Goal: Information Seeking & Learning: Learn about a topic

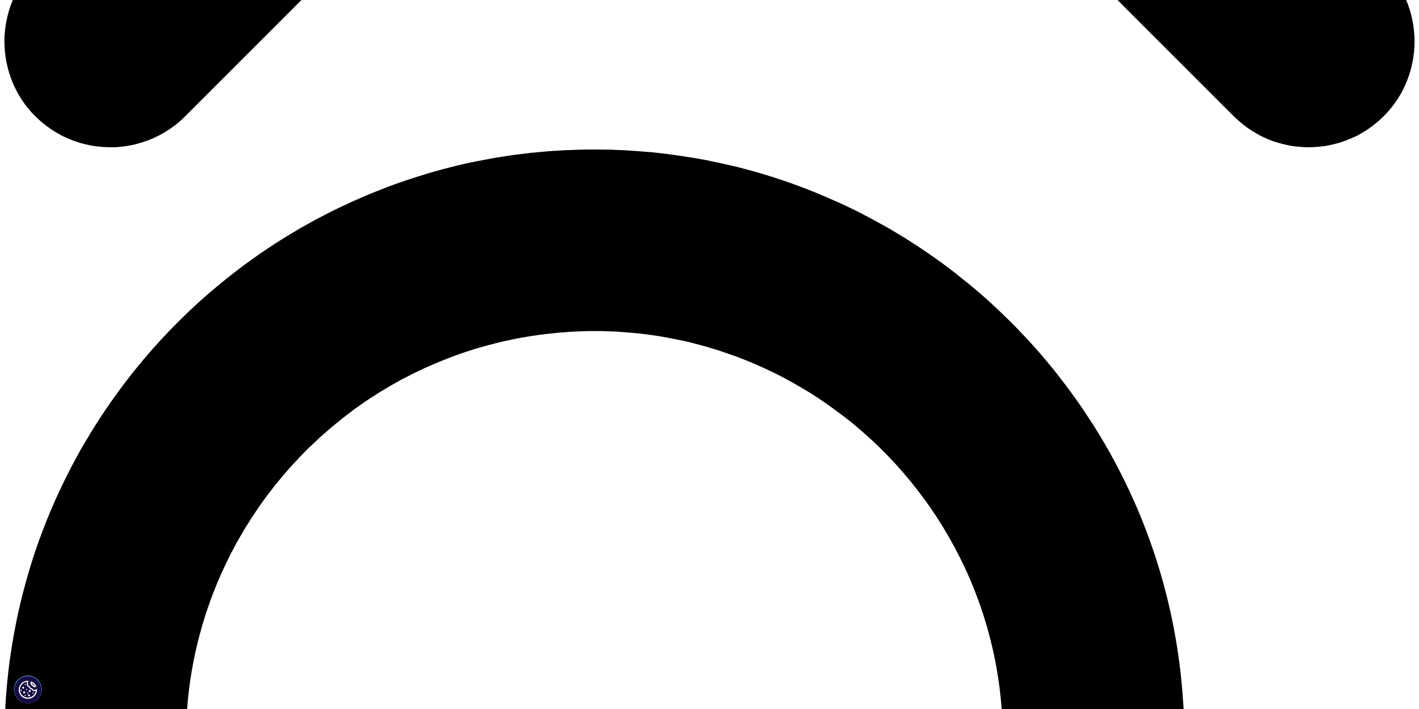
scroll to position [1283, 0]
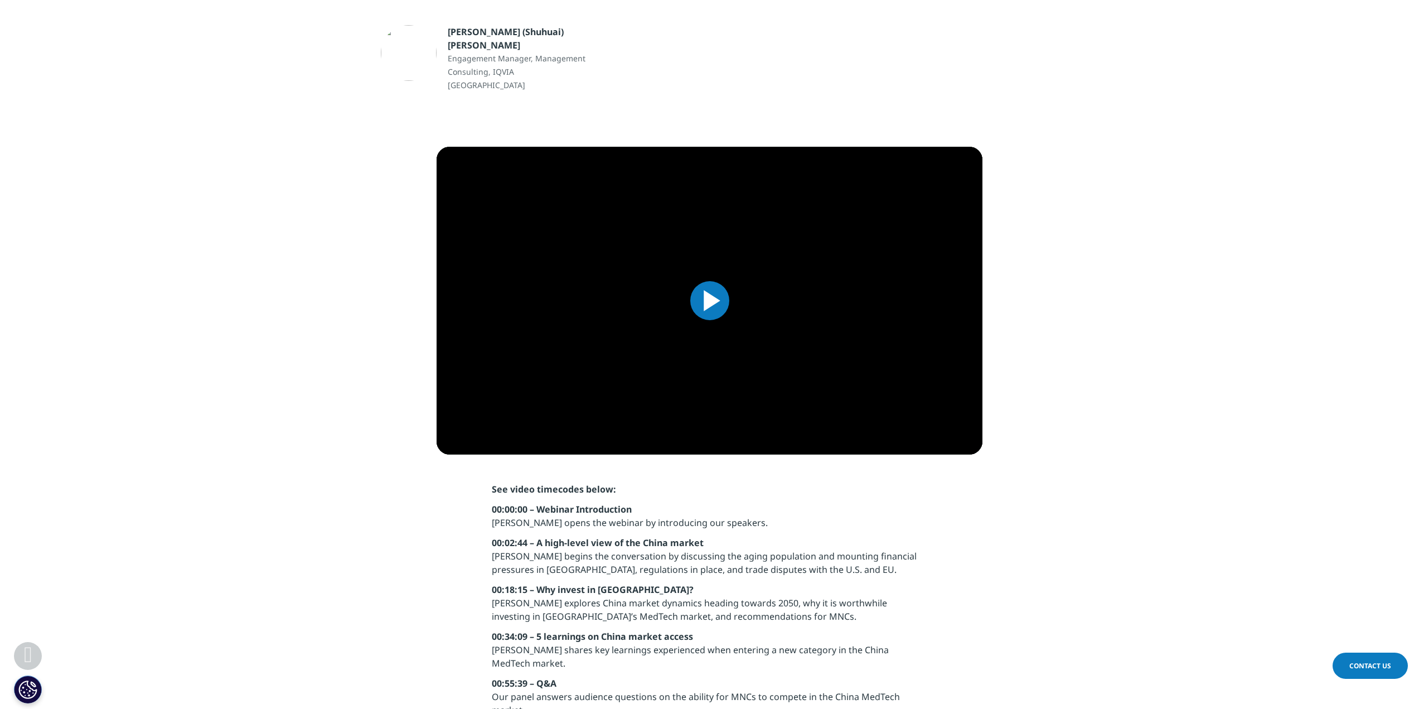
scroll to position [836, 0]
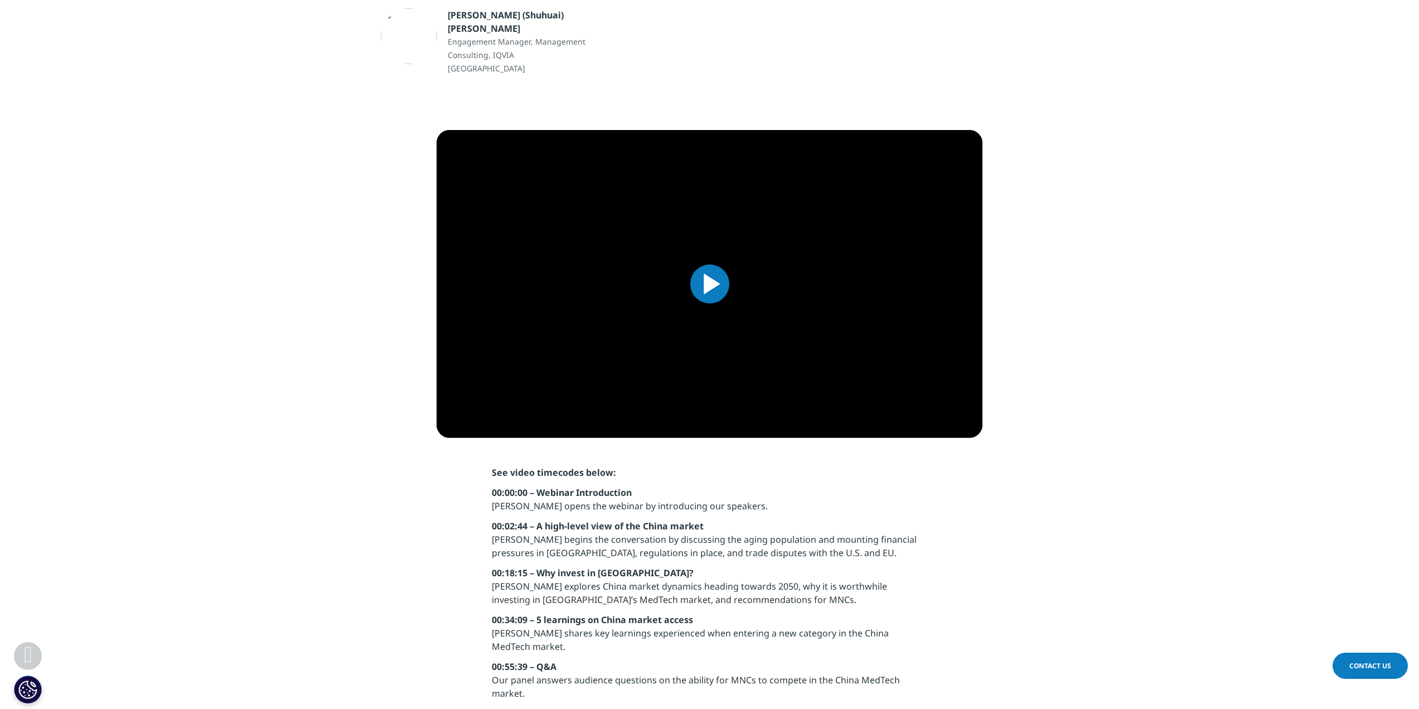
click at [710, 284] on span "Video Player" at bounding box center [710, 284] width 0 height 0
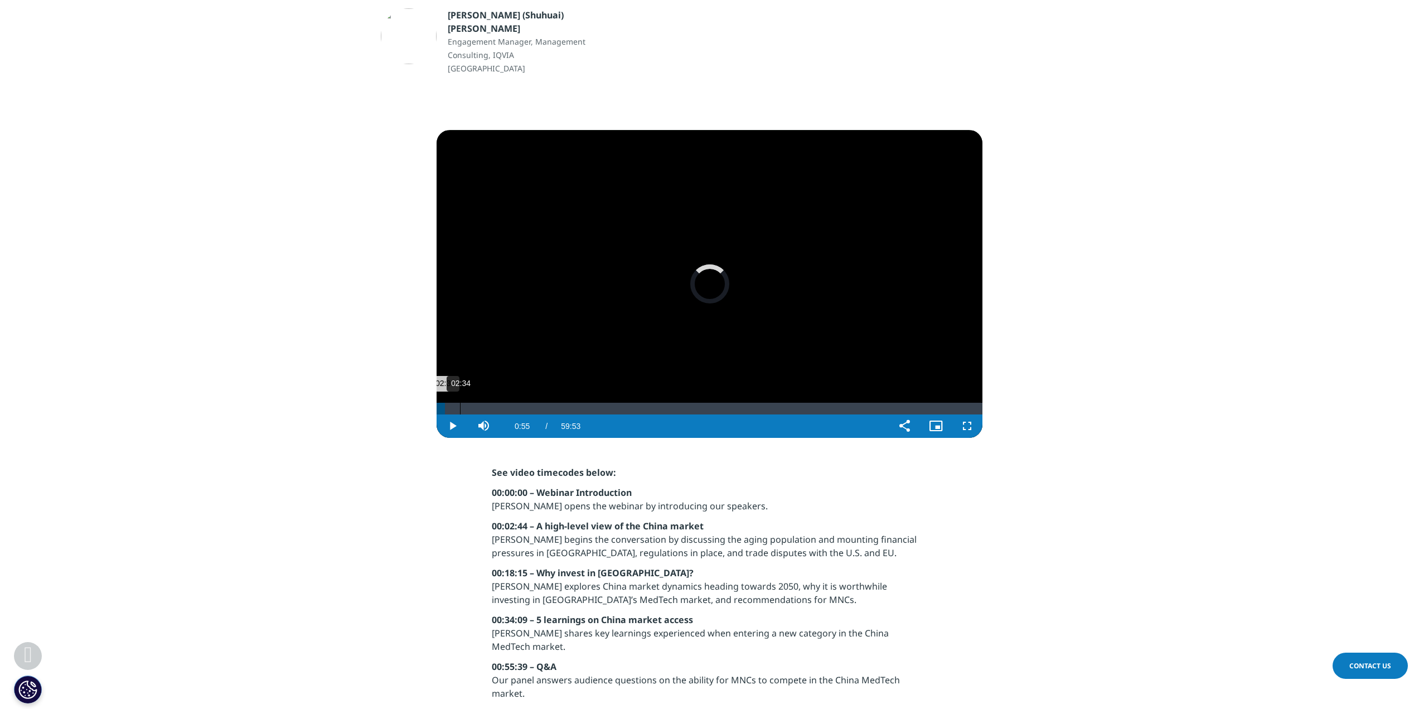
drag, startPoint x: 445, startPoint y: 378, endPoint x: 460, endPoint y: 377, distance: 15.1
click at [460, 403] on div "Loaded : 0.00% 02:34 02:30" at bounding box center [710, 409] width 546 height 12
drag, startPoint x: 470, startPoint y: 377, endPoint x: 482, endPoint y: 378, distance: 12.3
click at [482, 403] on div "Loaded : 6.96% 04:31 04:24" at bounding box center [710, 409] width 546 height 12
drag, startPoint x: 483, startPoint y: 378, endPoint x: 492, endPoint y: 378, distance: 8.9
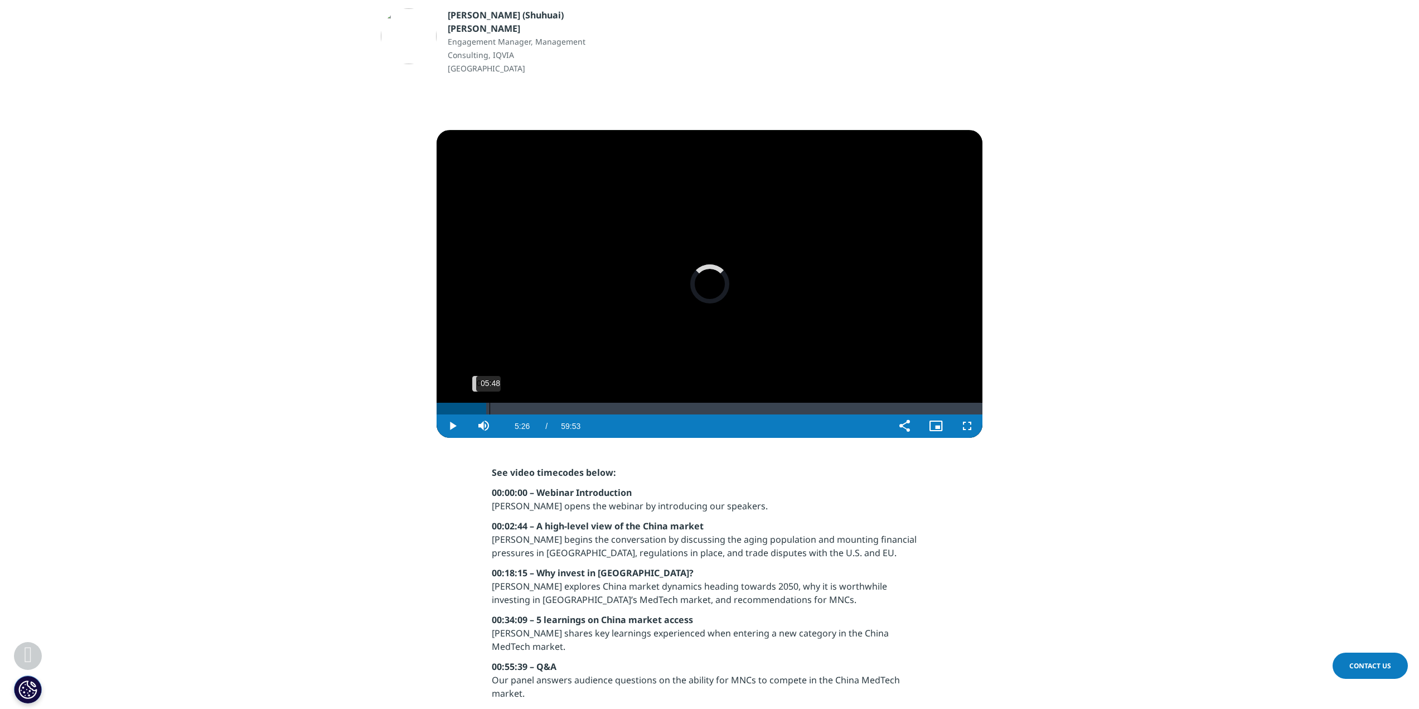
click at [492, 403] on div "Loaded : 0.00% 05:48 05:37" at bounding box center [710, 409] width 546 height 12
drag, startPoint x: 497, startPoint y: 376, endPoint x: 510, endPoint y: 380, distance: 13.4
click at [510, 403] on div "Loaded : 12.42% 08:00 07:53" at bounding box center [710, 409] width 546 height 12
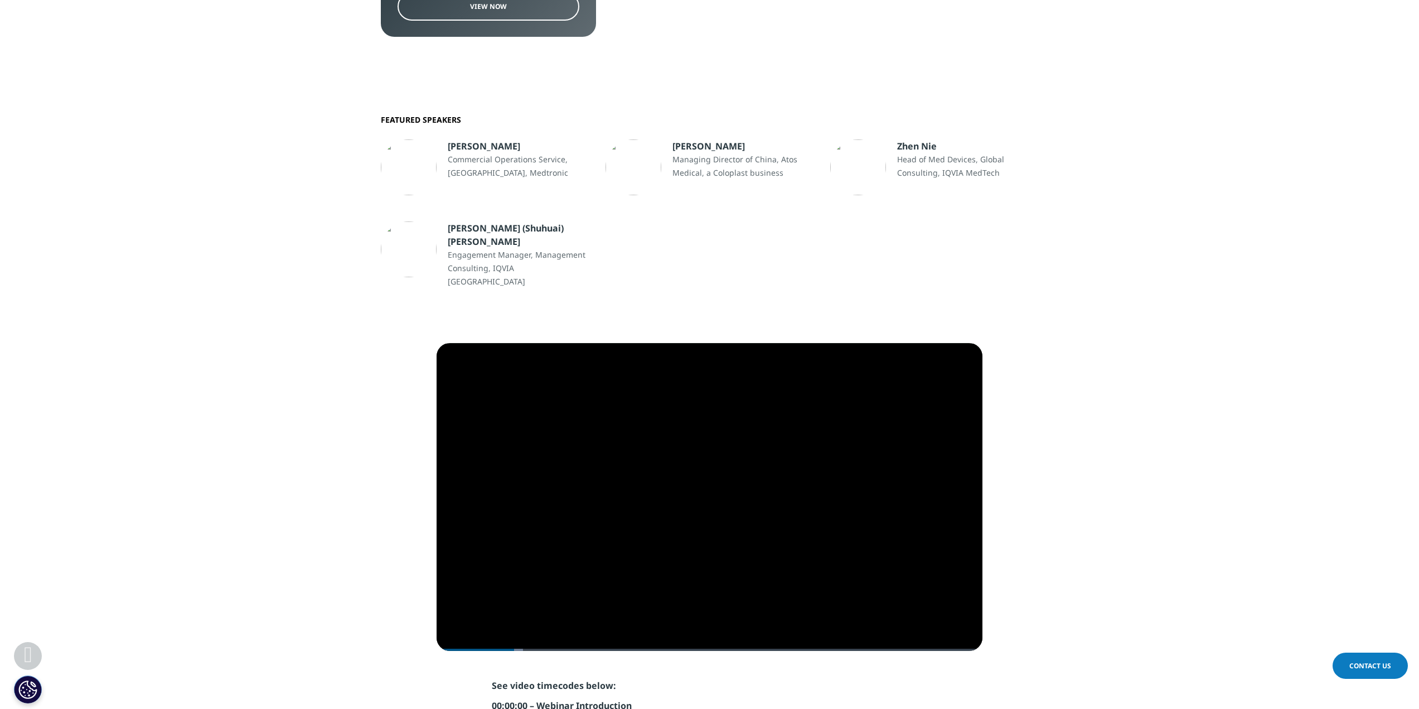
scroll to position [613, 0]
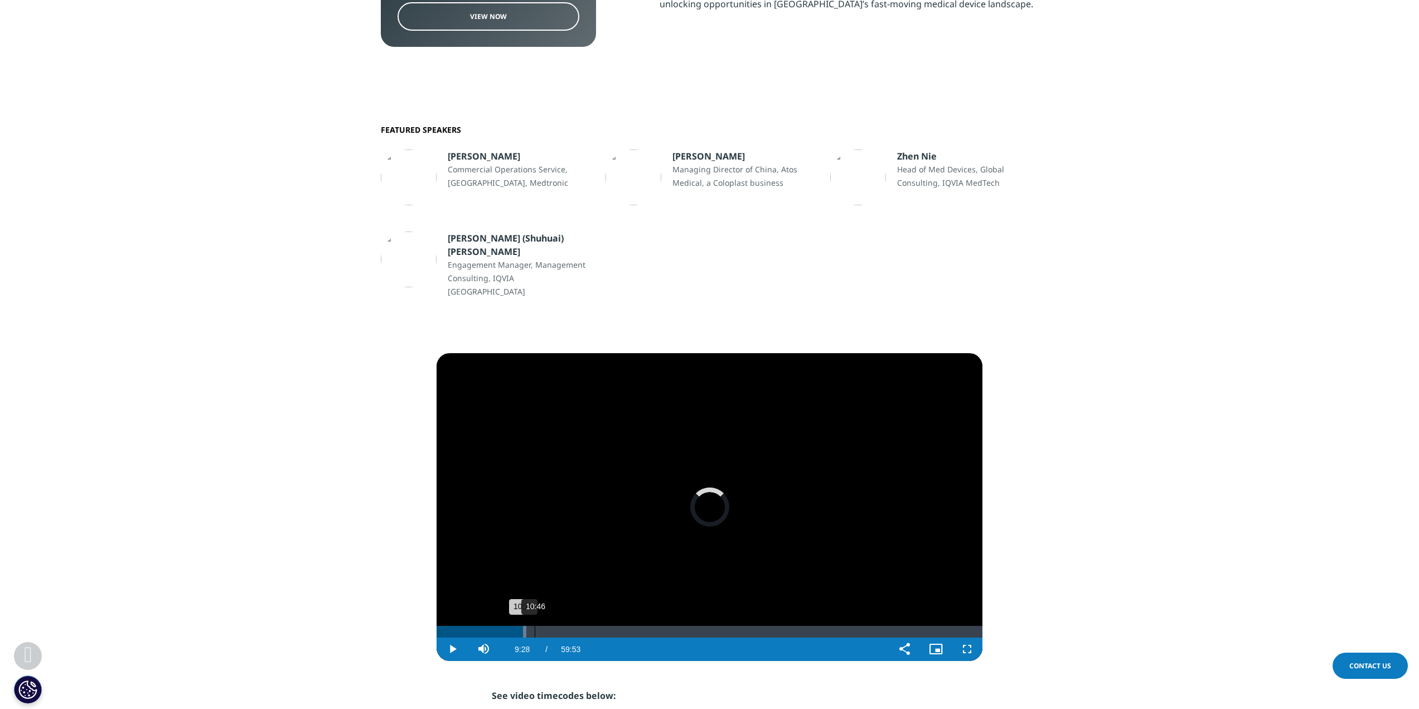
drag, startPoint x: 519, startPoint y: 603, endPoint x: 550, endPoint y: 599, distance: 31.4
click at [550, 626] on div "Loaded : 16.42% 10:46 10:13" at bounding box center [710, 632] width 546 height 12
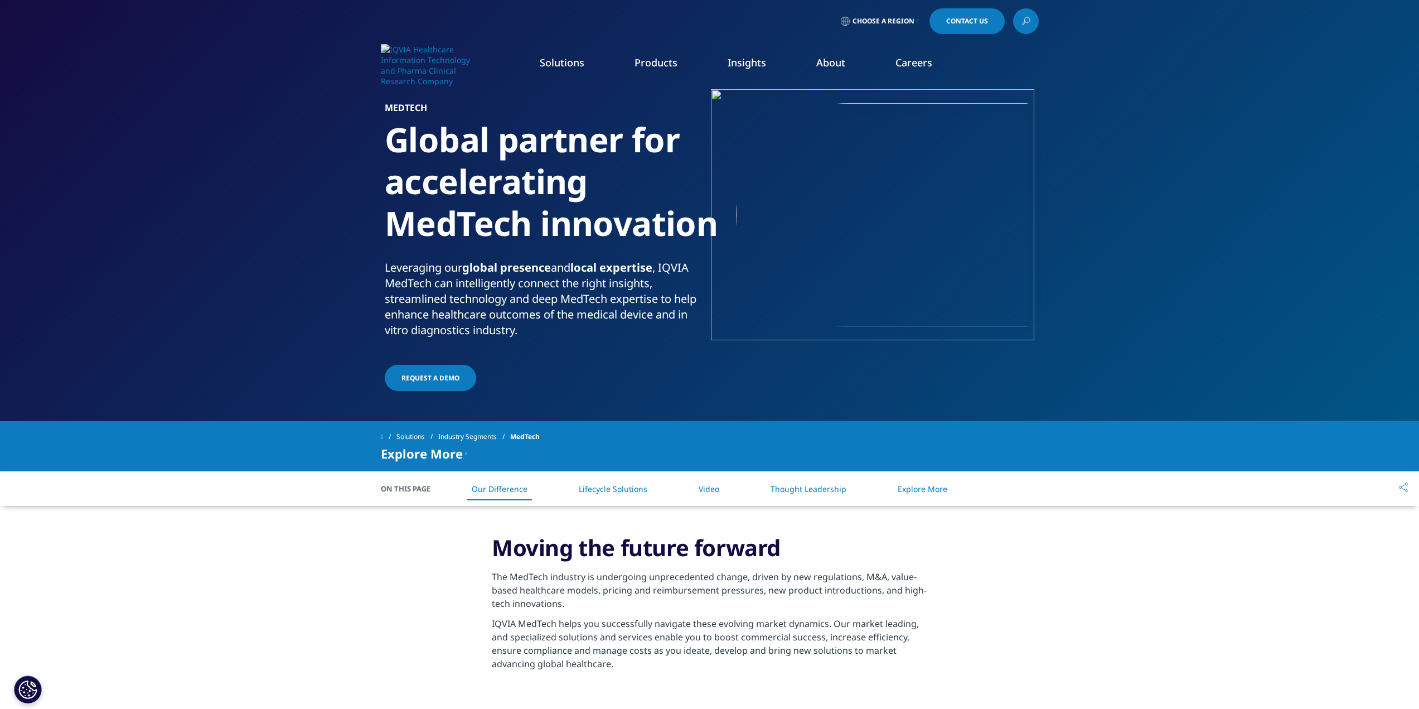
click at [916, 64] on link "Careers" at bounding box center [914, 62] width 37 height 13
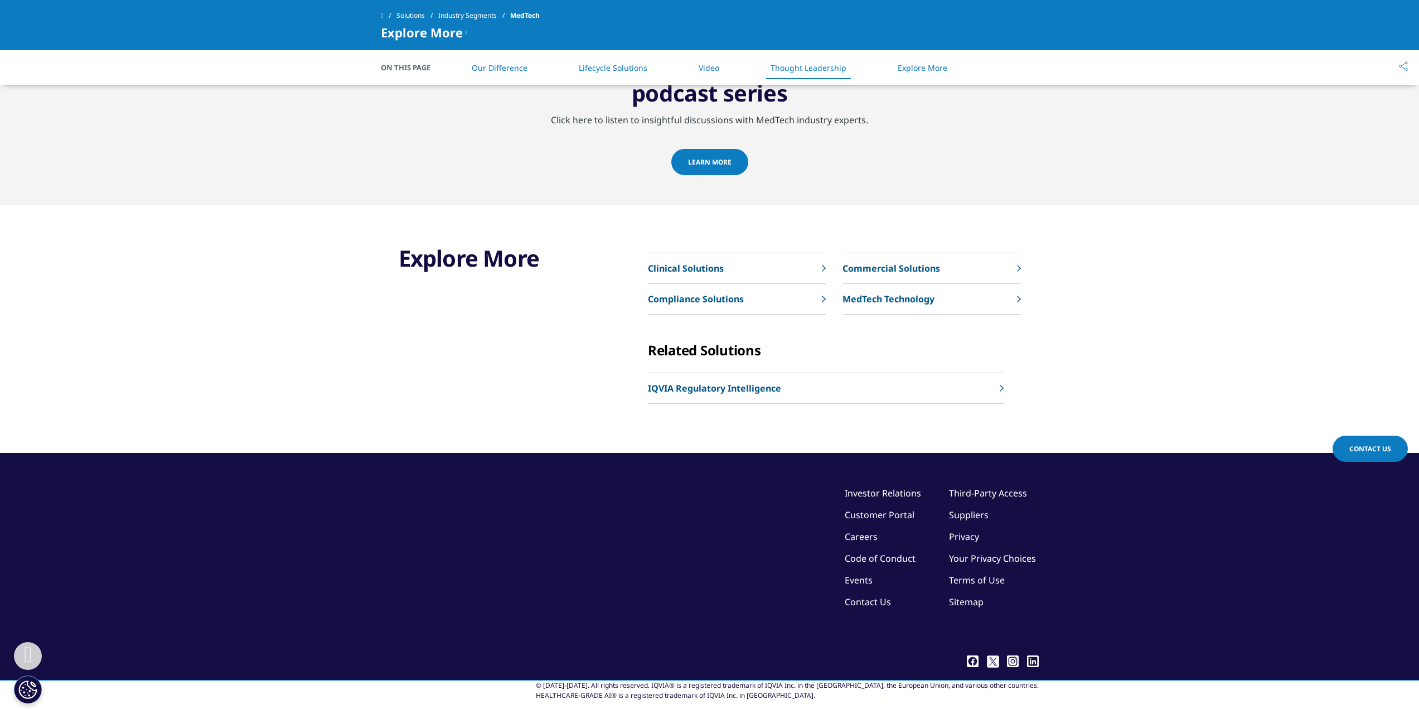
scroll to position [1955, 0]
